Goal: Information Seeking & Learning: Learn about a topic

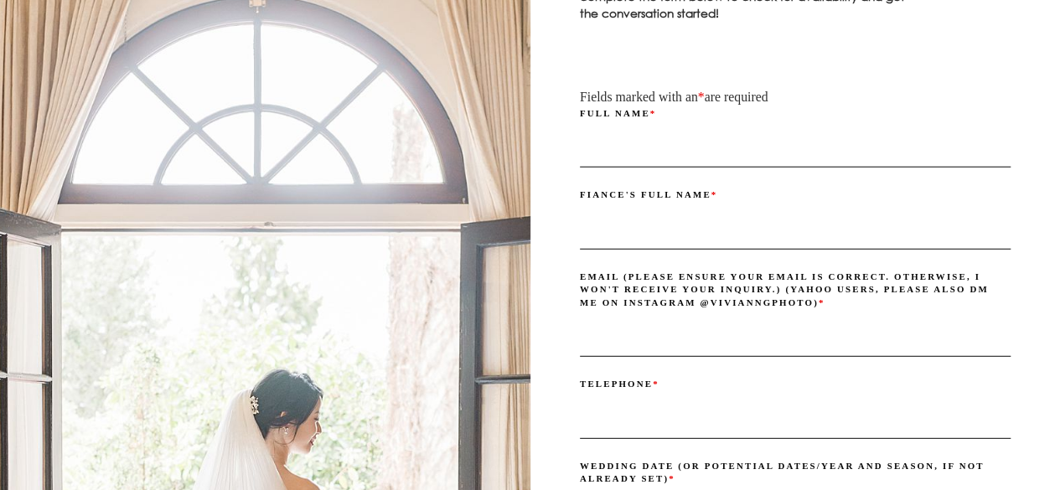
scroll to position [11610, 0]
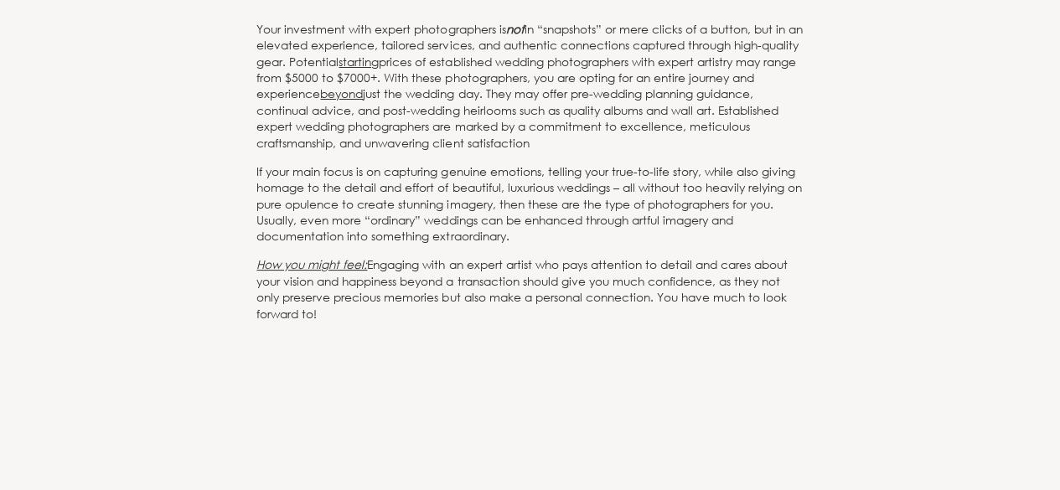
scroll to position [6253, 0]
